Goal: Task Accomplishment & Management: Complete application form

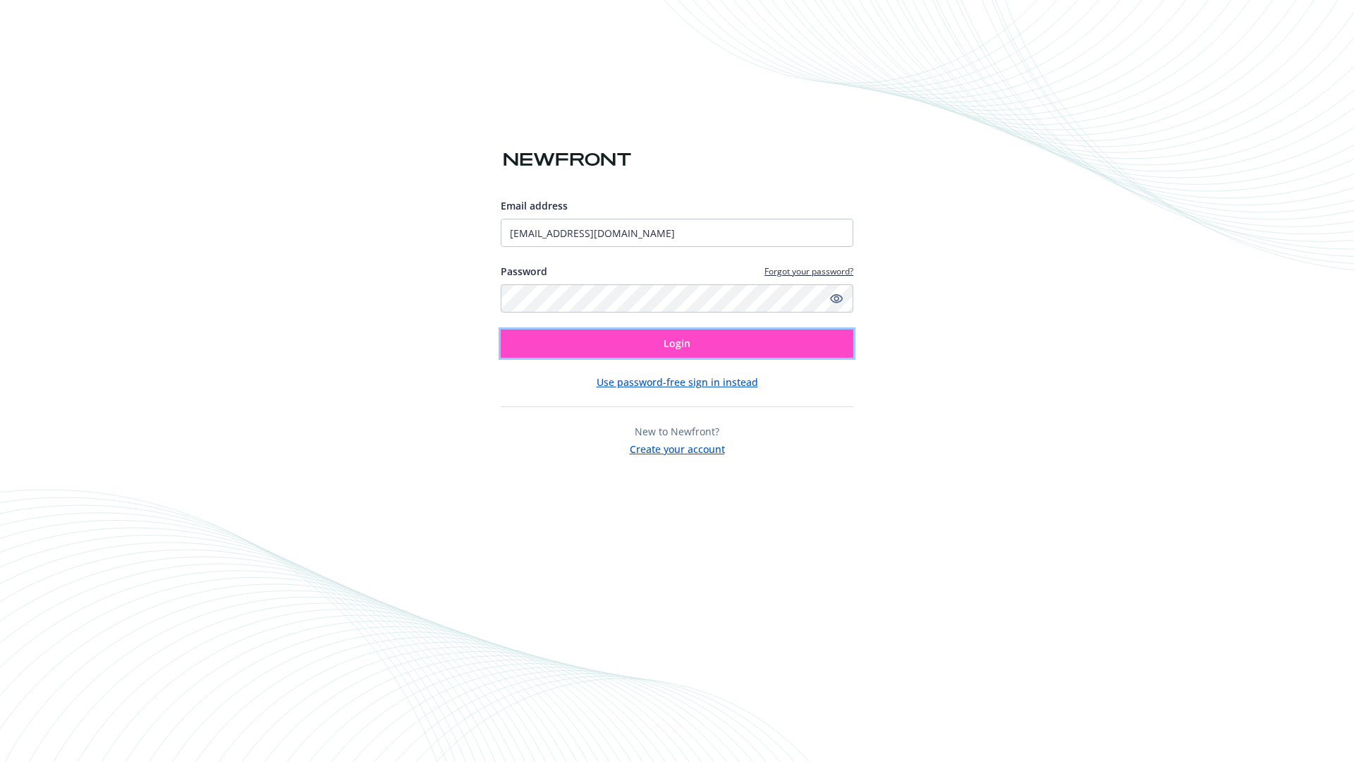
click at [677, 343] on span "Login" at bounding box center [677, 342] width 27 height 13
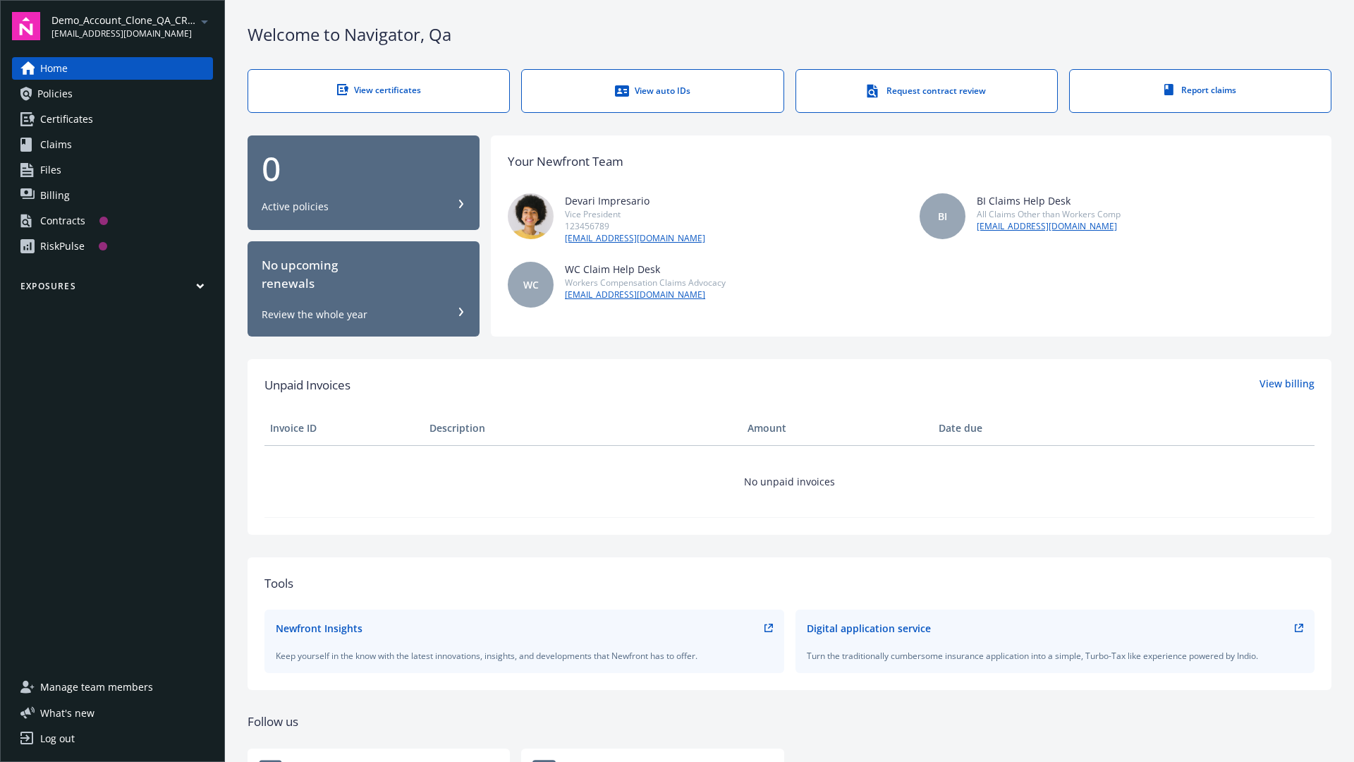
click at [132, 26] on span "Demo_Account_Clone_QA_CR_Tests_Prospect" at bounding box center [123, 20] width 145 height 15
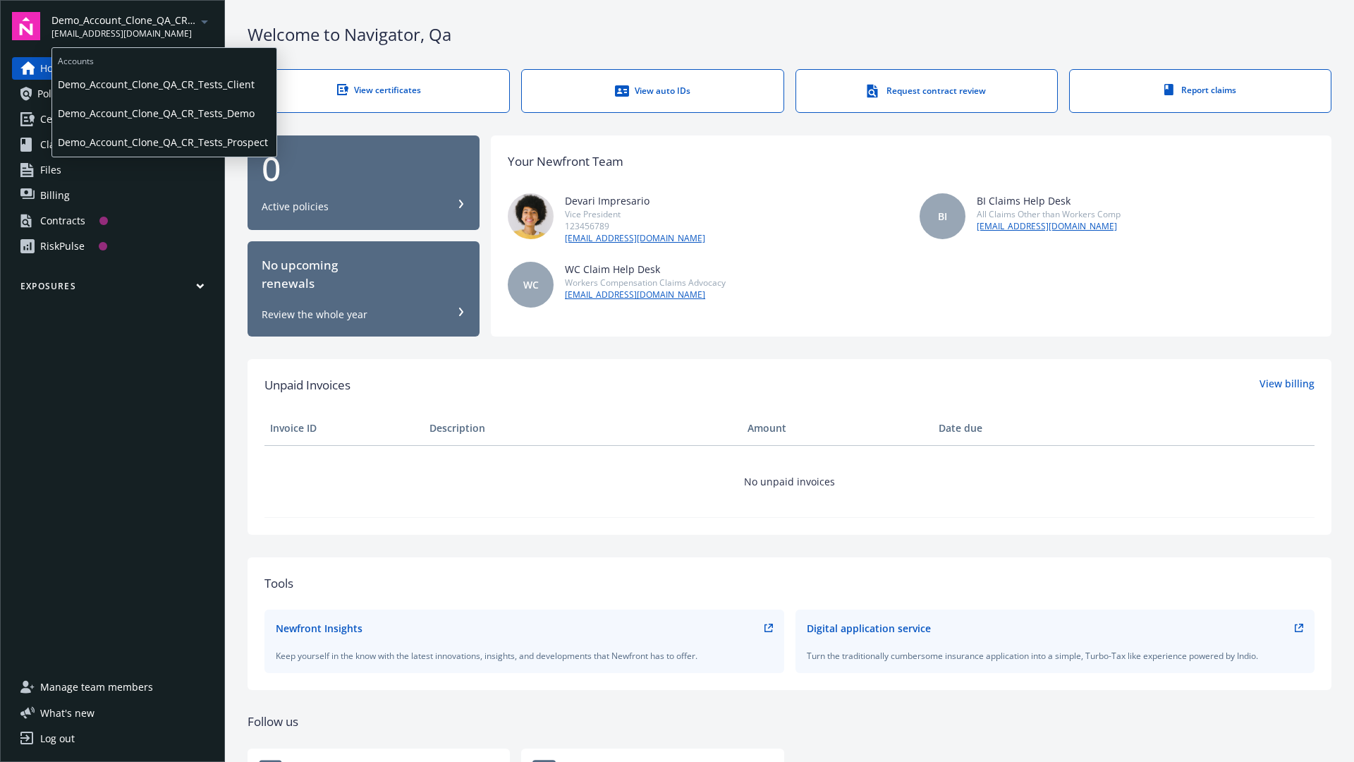
click at [163, 84] on span "Demo_Account_Clone_QA_CR_Tests_Client" at bounding box center [164, 84] width 213 height 29
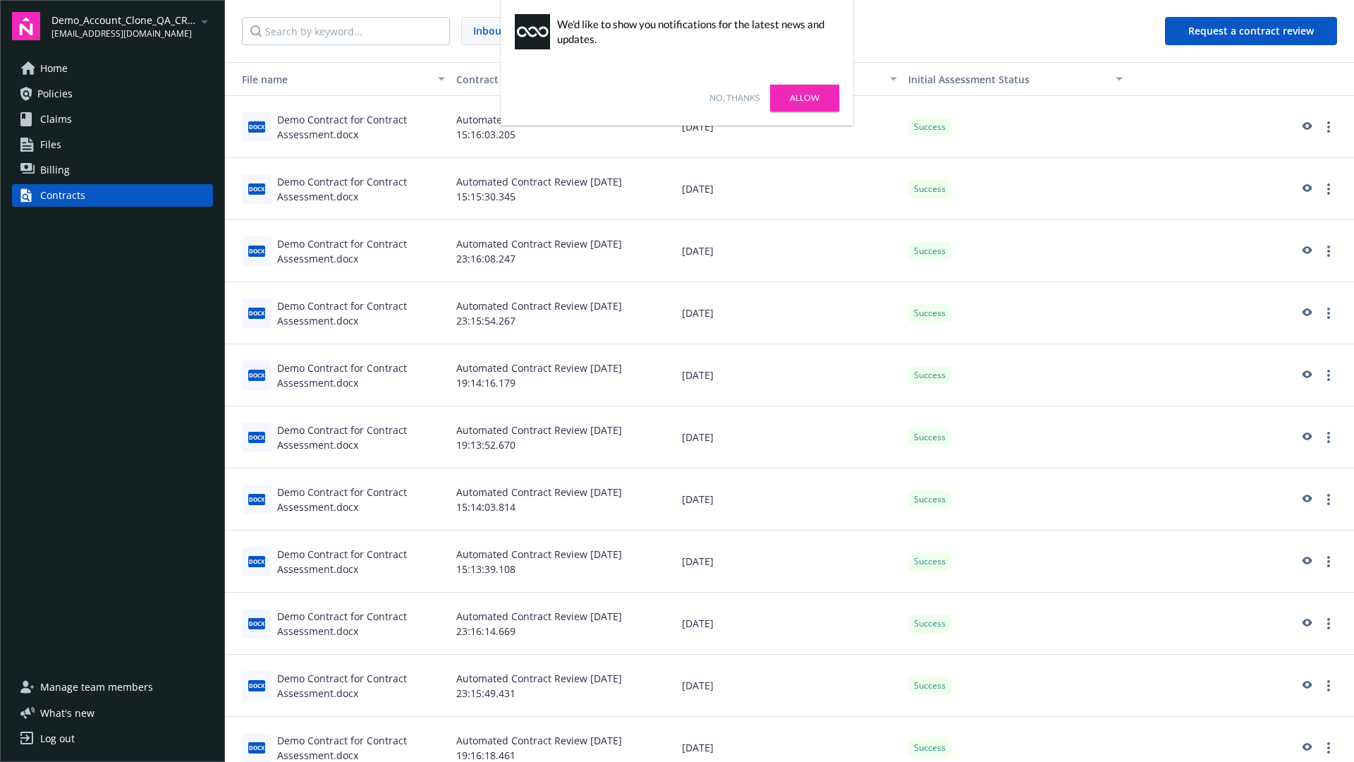
click at [734, 98] on link "No, thanks" at bounding box center [735, 98] width 50 height 13
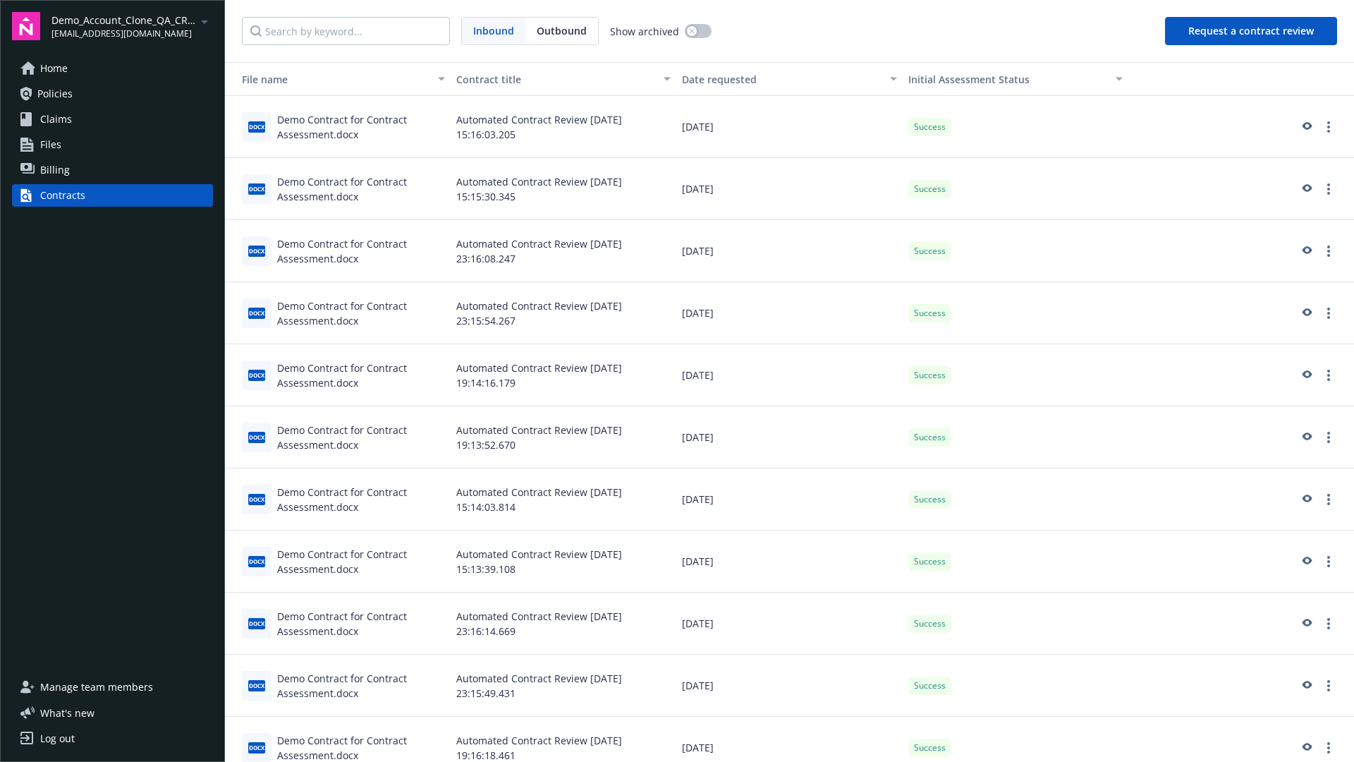
click at [1252, 31] on button "Request a contract review" at bounding box center [1251, 31] width 172 height 28
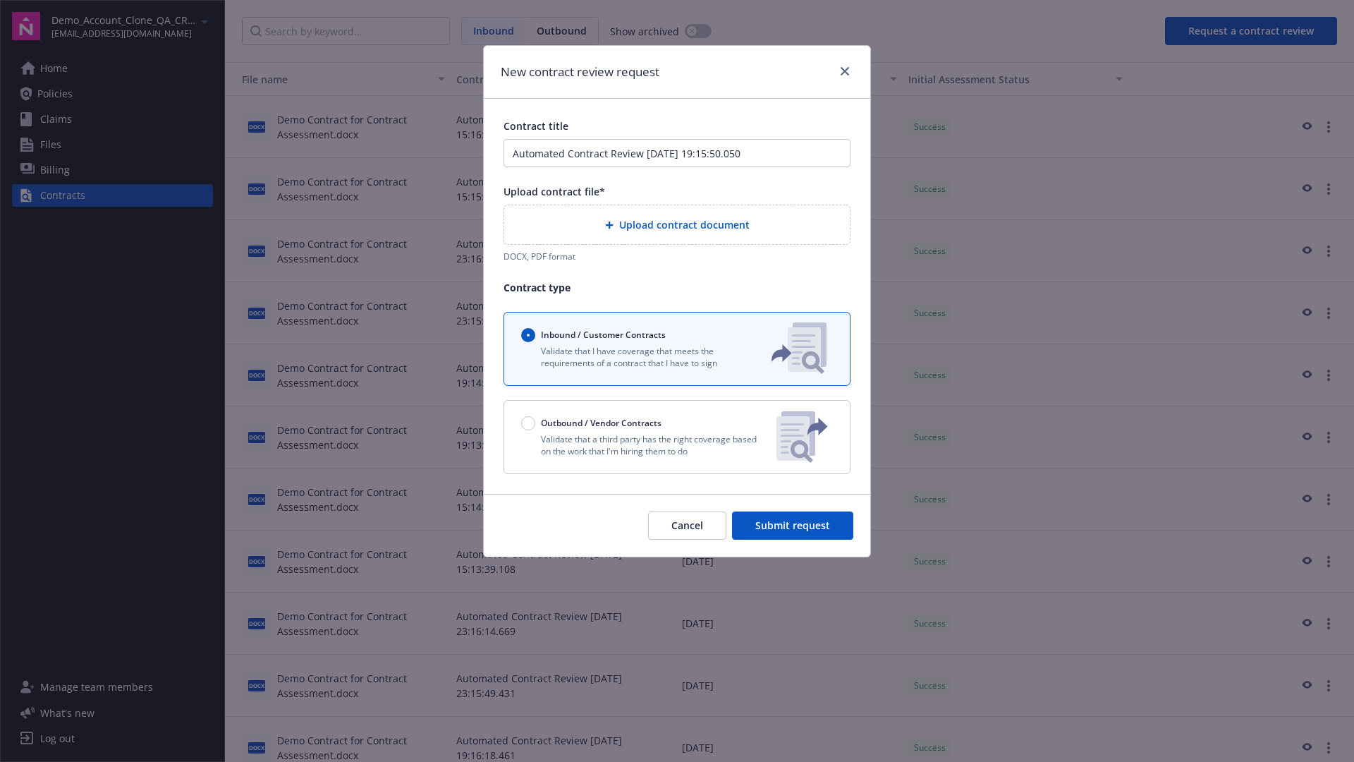
type input "Automated Contract Review 08-27-2025 19:15:50.050"
click at [677, 437] on p "Validate that a third party has the right coverage based on the work that I'm h…" at bounding box center [643, 445] width 244 height 24
radio input "false"
radio input "true"
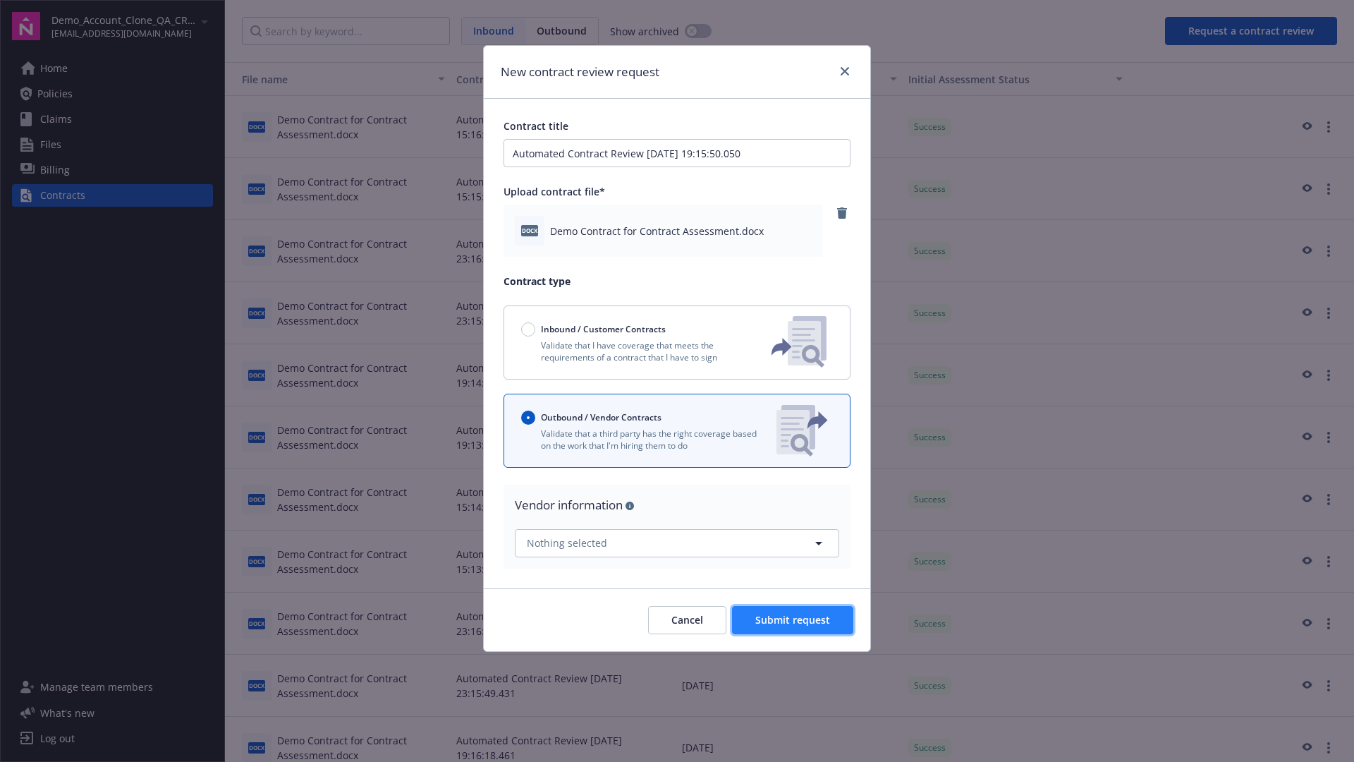
click at [793, 619] on span "Submit request" at bounding box center [792, 619] width 75 height 13
